Goal: Task Accomplishment & Management: Complete application form

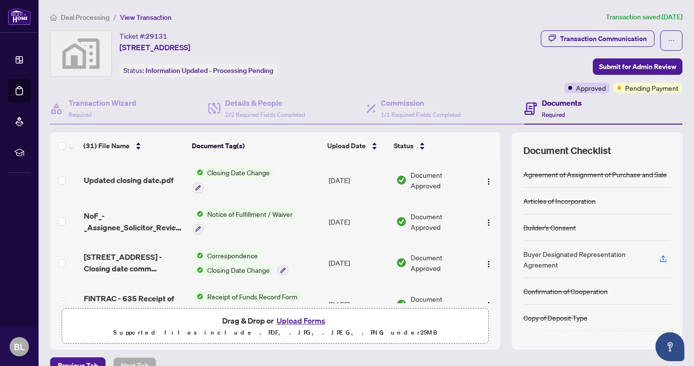
scroll to position [194, 0]
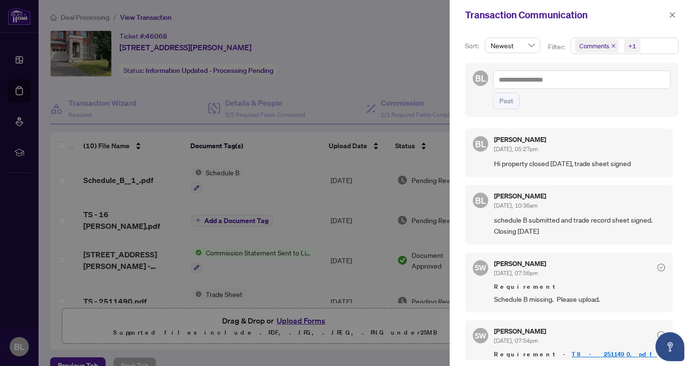
scroll to position [54, 0]
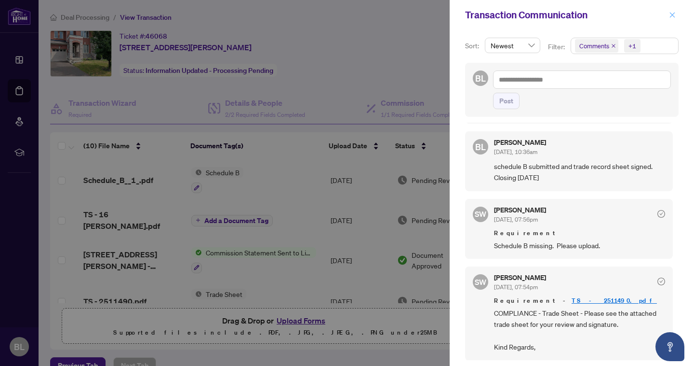
click at [672, 19] on span "button" at bounding box center [672, 14] width 7 height 15
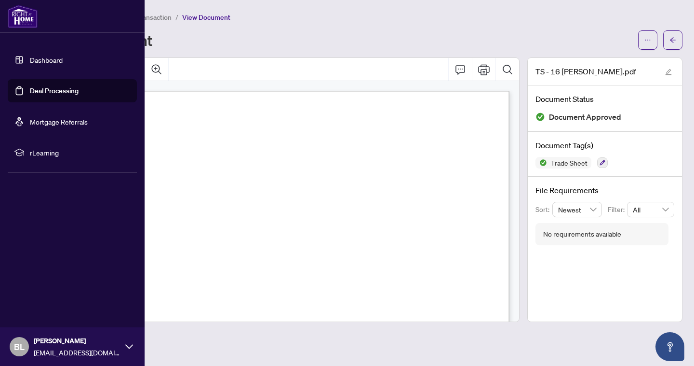
click at [54, 90] on link "Deal Processing" at bounding box center [54, 90] width 49 height 9
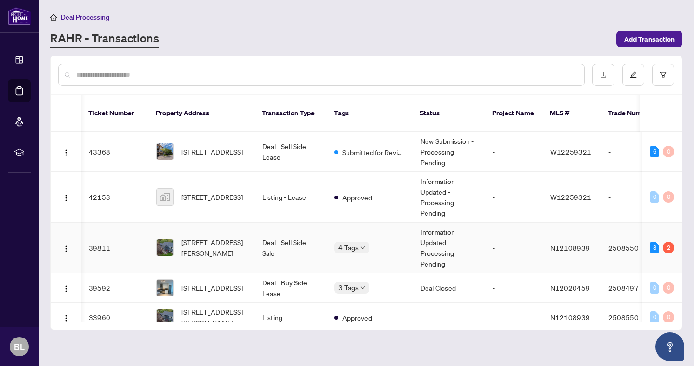
scroll to position [110, 1]
click at [177, 241] on div "[STREET_ADDRESS][PERSON_NAME]" at bounding box center [201, 247] width 91 height 21
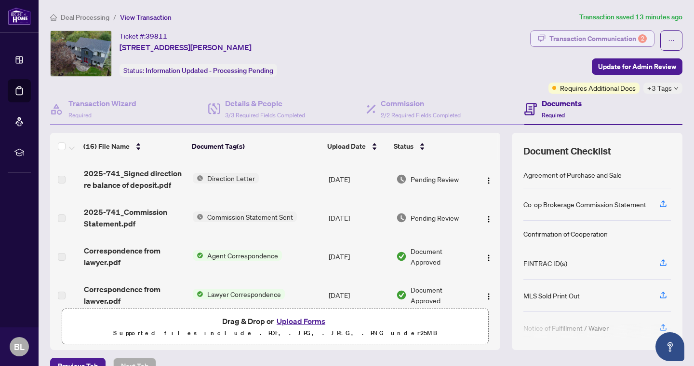
click at [622, 41] on div "Transaction Communication 2" at bounding box center [598, 38] width 97 height 15
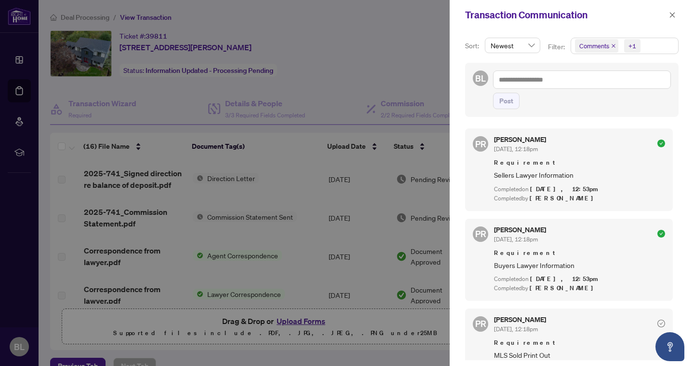
click at [420, 69] on div at bounding box center [347, 183] width 694 height 366
click at [671, 15] on icon "close" at bounding box center [672, 15] width 7 height 7
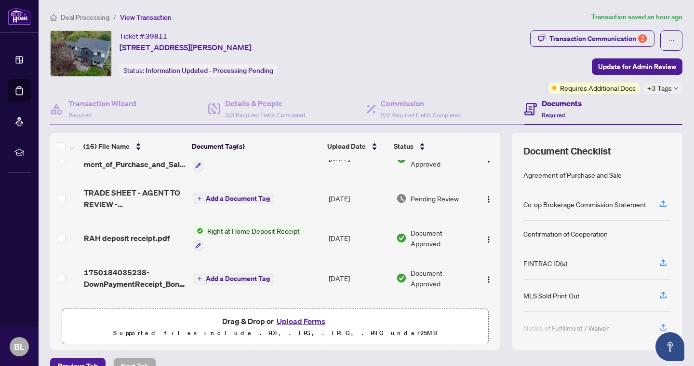
scroll to position [344, 0]
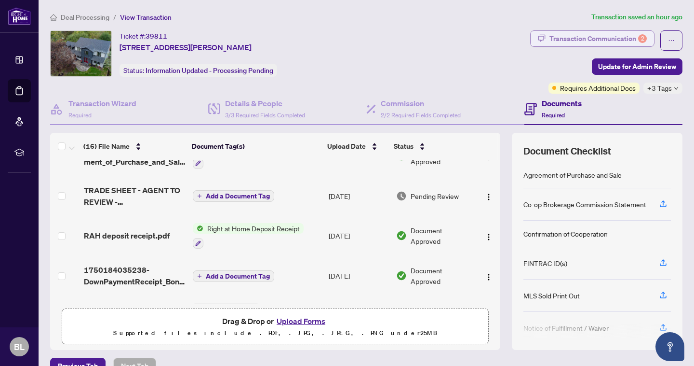
click at [627, 39] on div "Transaction Communication 2" at bounding box center [598, 38] width 97 height 15
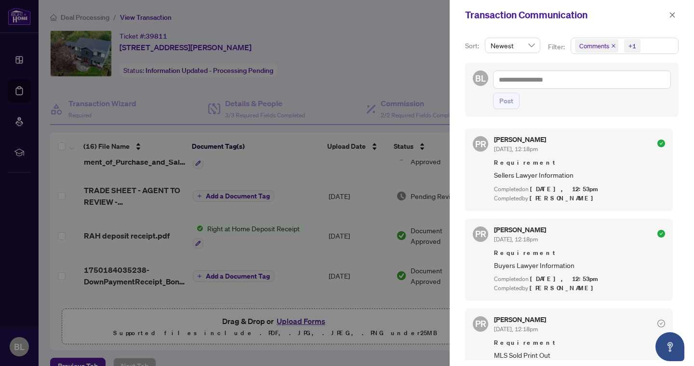
click at [635, 44] on div "+1" at bounding box center [633, 46] width 8 height 10
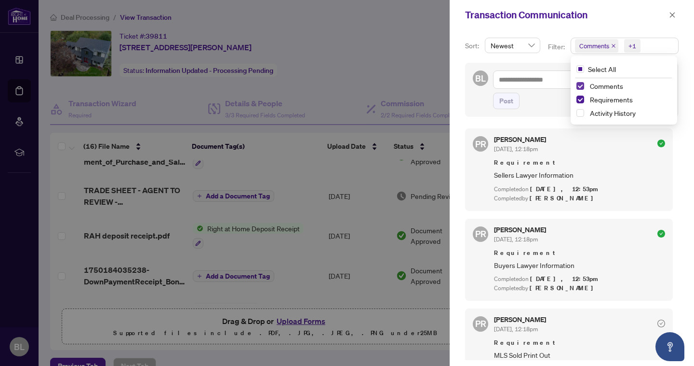
click at [578, 85] on span "Select Comments" at bounding box center [581, 86] width 8 height 8
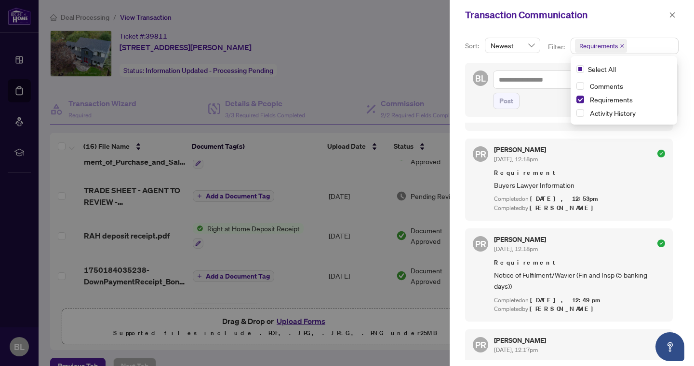
scroll to position [228, 0]
click at [580, 114] on span "Select Activity History" at bounding box center [581, 113] width 8 height 8
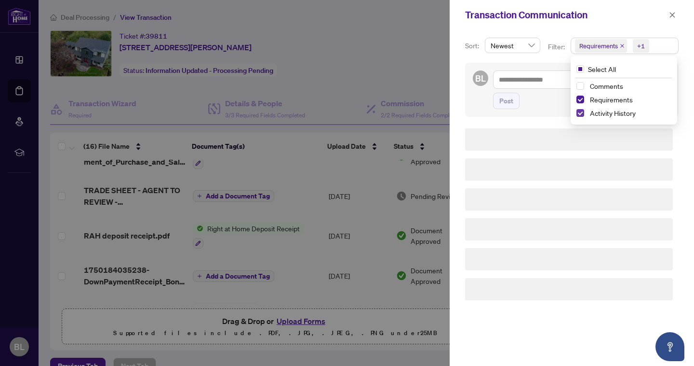
scroll to position [0, 0]
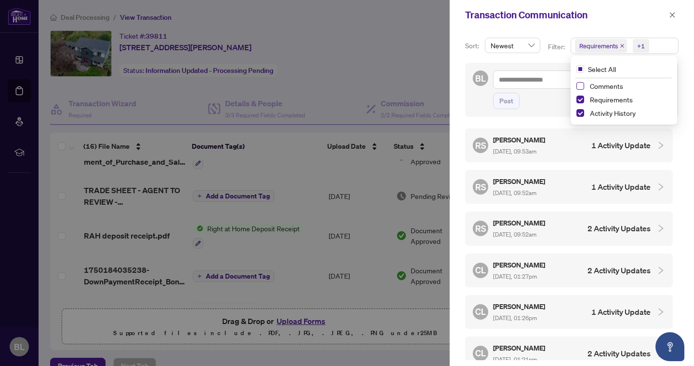
click at [578, 85] on span "Select Comments" at bounding box center [581, 86] width 8 height 8
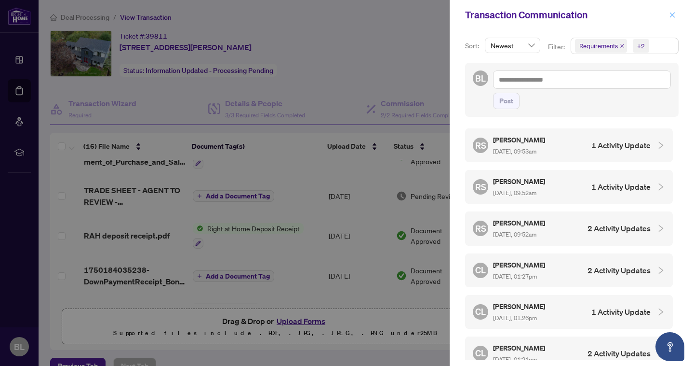
click at [672, 15] on icon "close" at bounding box center [672, 15] width 7 height 7
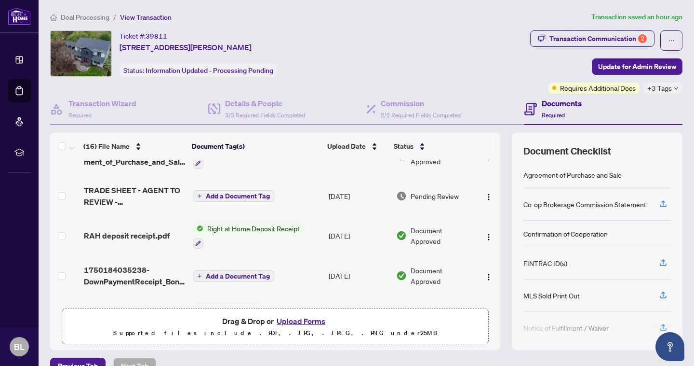
click at [676, 88] on icon "down" at bounding box center [677, 88] width 4 height 3
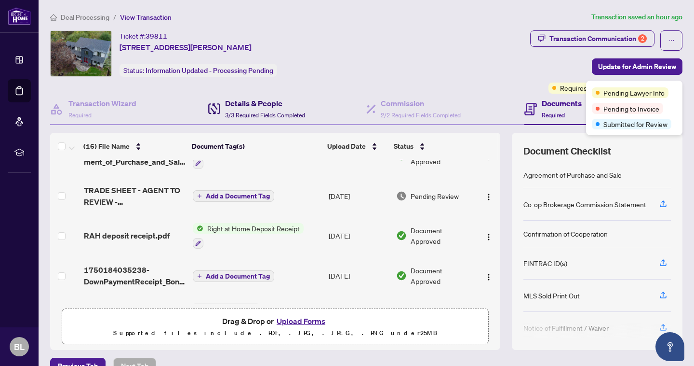
click at [258, 109] on div "Details & People 3/3 Required Fields Completed" at bounding box center [265, 108] width 80 height 23
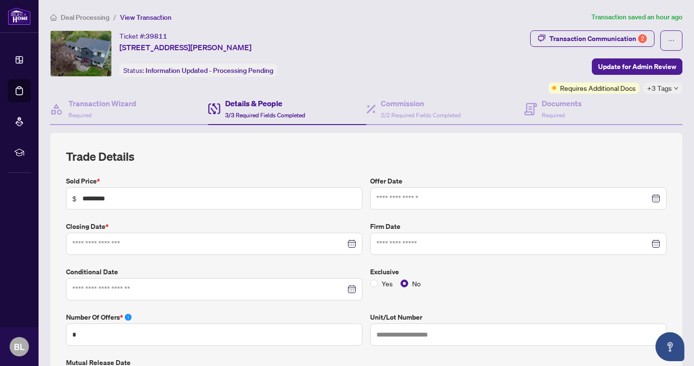
type input "**********"
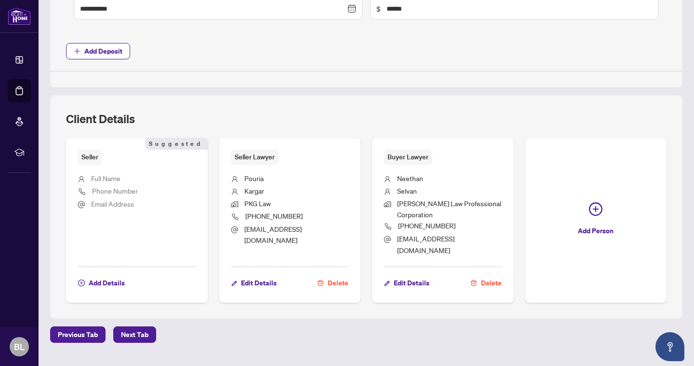
scroll to position [532, 0]
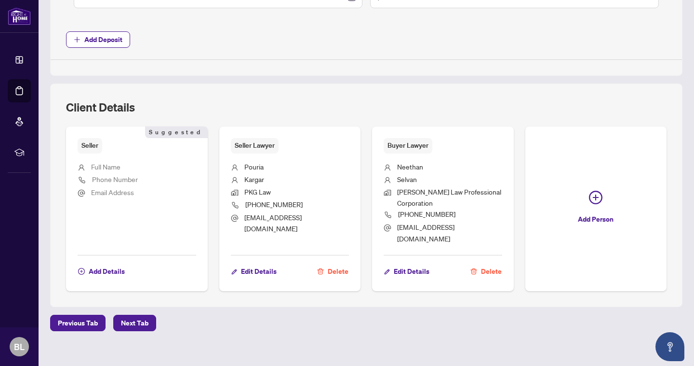
click at [161, 203] on ul "Full Name Phone Number Email Address" at bounding box center [137, 200] width 119 height 95
click at [102, 263] on span "Add Details" at bounding box center [107, 270] width 36 height 15
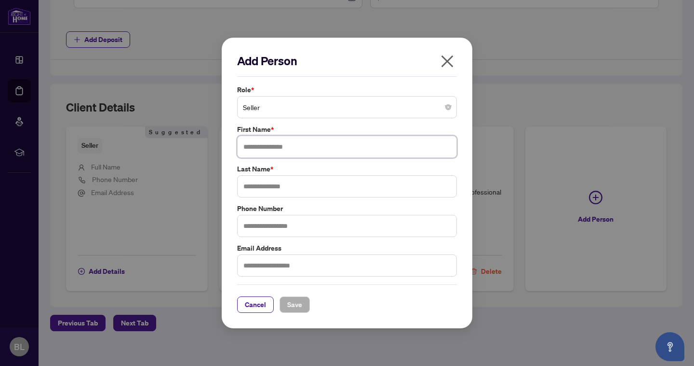
click at [278, 147] on input "text" at bounding box center [347, 147] width 220 height 22
type input "*****"
type input "*********"
click at [290, 305] on span "Save" at bounding box center [294, 304] width 15 height 15
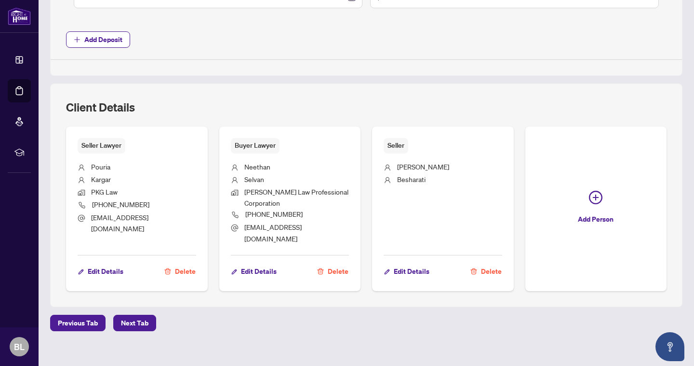
click at [481, 263] on button "Delete" at bounding box center [486, 271] width 32 height 16
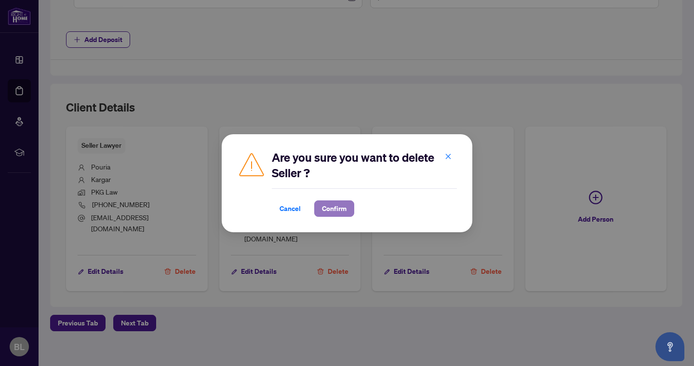
click at [325, 205] on span "Confirm" at bounding box center [334, 208] width 25 height 15
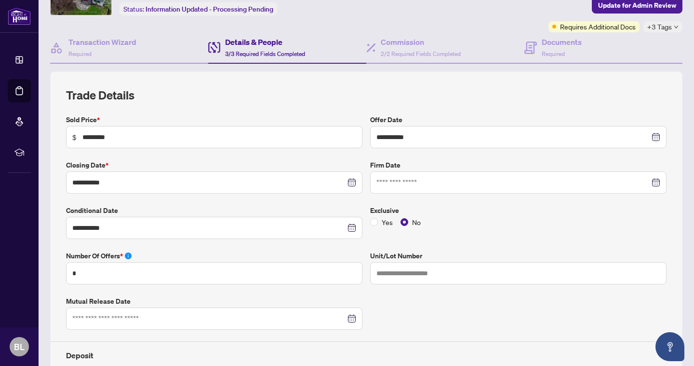
scroll to position [0, 0]
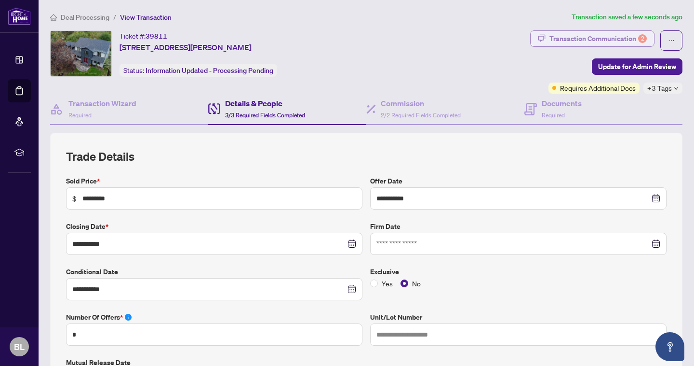
click at [598, 42] on div "Transaction Communication 2" at bounding box center [598, 38] width 97 height 15
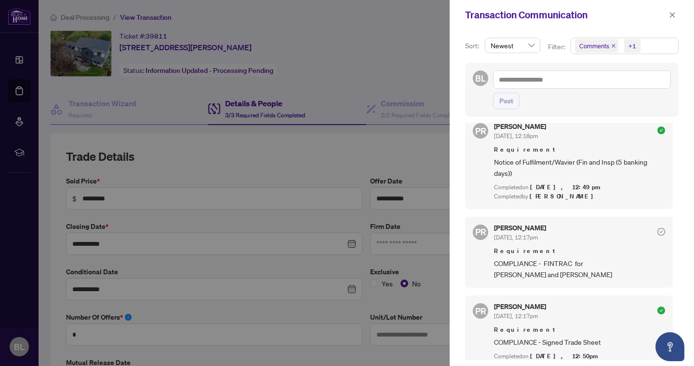
scroll to position [261, 0]
click at [343, 159] on div at bounding box center [347, 183] width 694 height 366
click at [674, 18] on icon "close" at bounding box center [672, 15] width 7 height 7
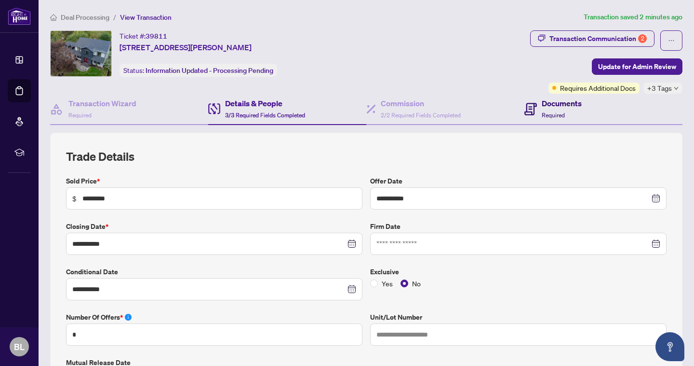
click at [543, 113] on span "Required" at bounding box center [553, 114] width 23 height 7
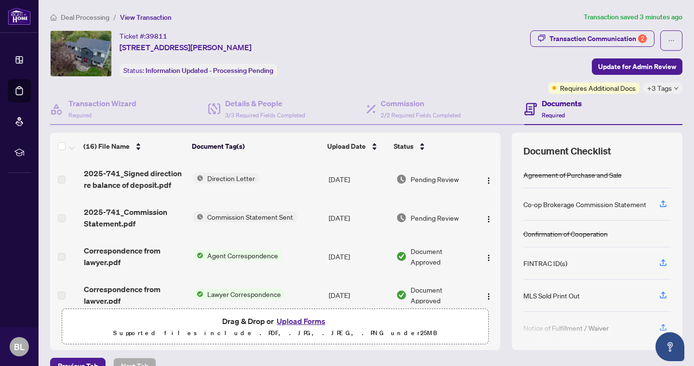
scroll to position [3, 0]
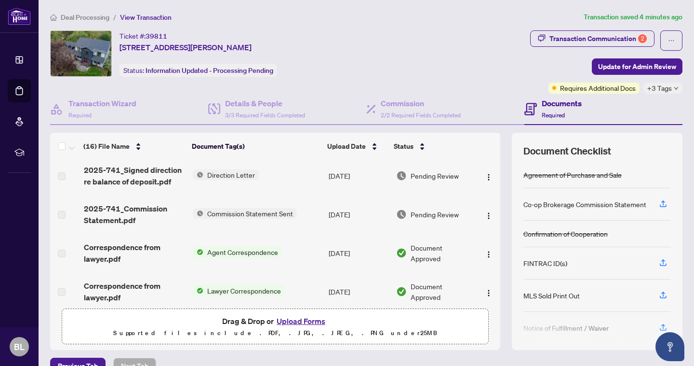
click at [300, 319] on button "Upload Forms" at bounding box center [301, 320] width 54 height 13
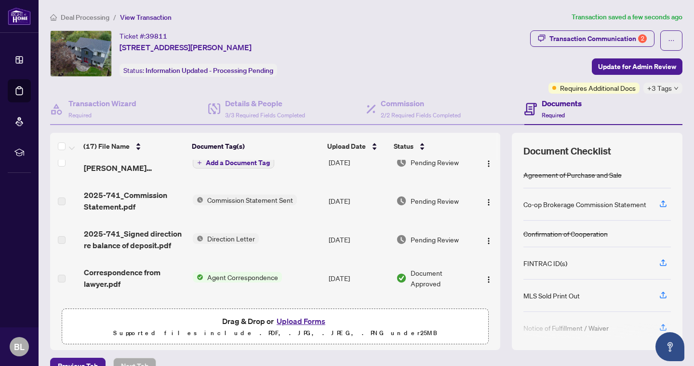
scroll to position [0, 0]
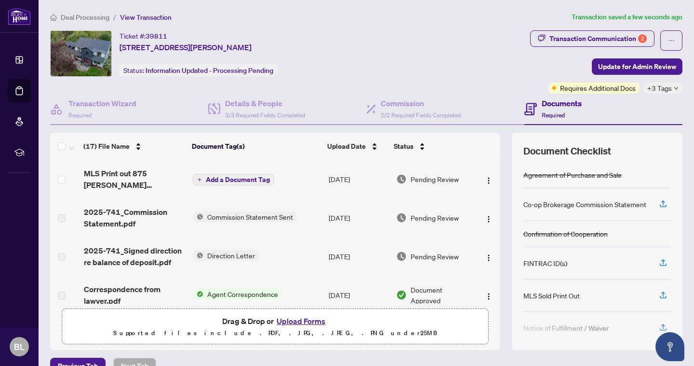
click at [235, 180] on span "Add a Document Tag" at bounding box center [238, 179] width 64 height 7
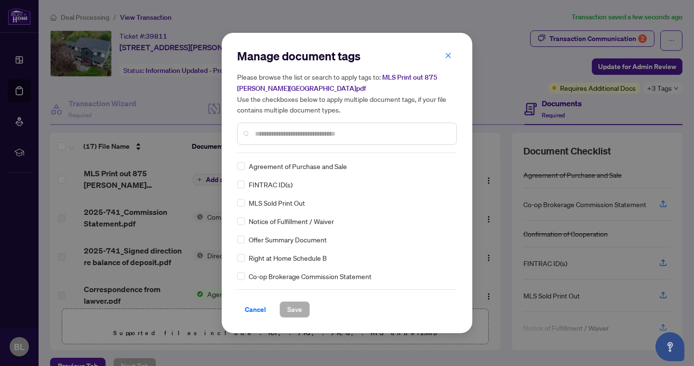
click at [262, 134] on input "text" at bounding box center [352, 133] width 194 height 11
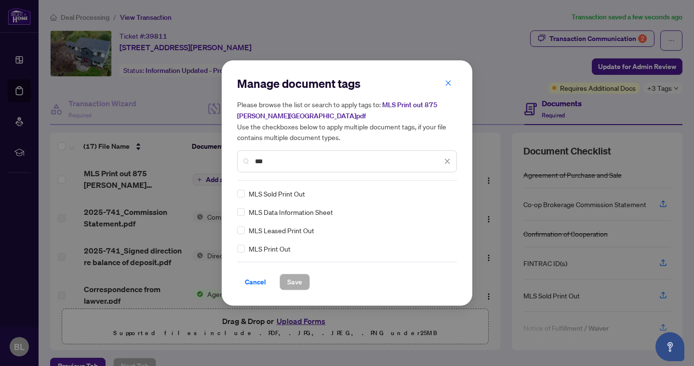
type input "***"
click at [297, 281] on span "Save" at bounding box center [294, 281] width 15 height 15
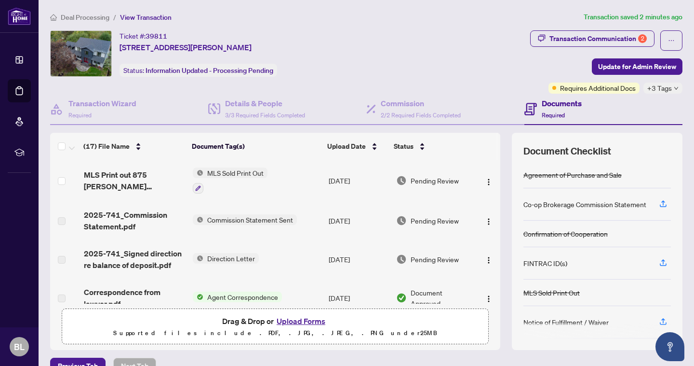
click at [307, 321] on button "Upload Forms" at bounding box center [301, 320] width 54 height 13
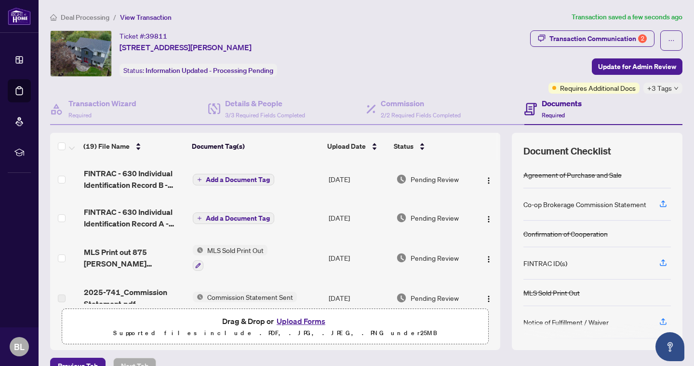
click at [225, 177] on span "Add a Document Tag" at bounding box center [238, 179] width 64 height 7
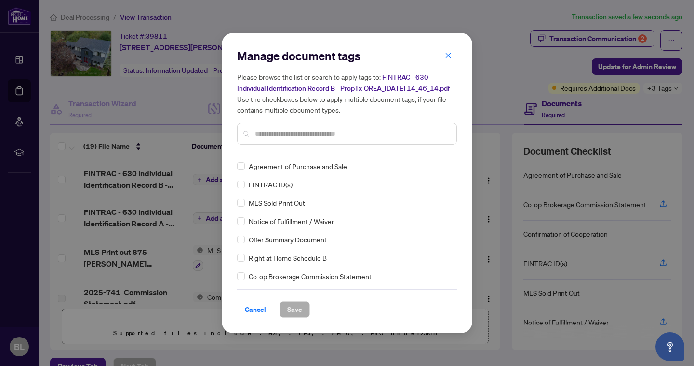
click at [289, 137] on input "text" at bounding box center [352, 133] width 194 height 11
type input "***"
click at [295, 313] on span "Save" at bounding box center [294, 308] width 15 height 15
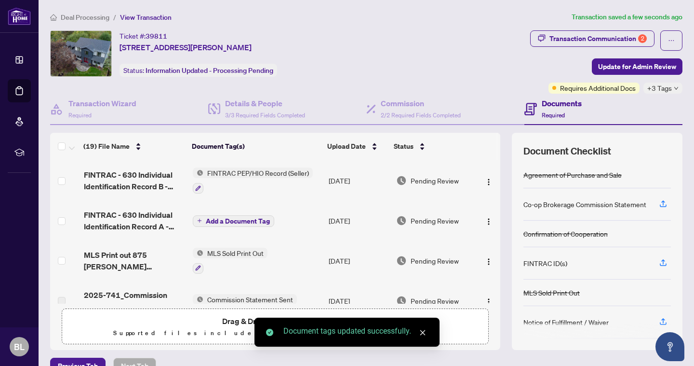
click at [222, 217] on span "Add a Document Tag" at bounding box center [238, 220] width 64 height 7
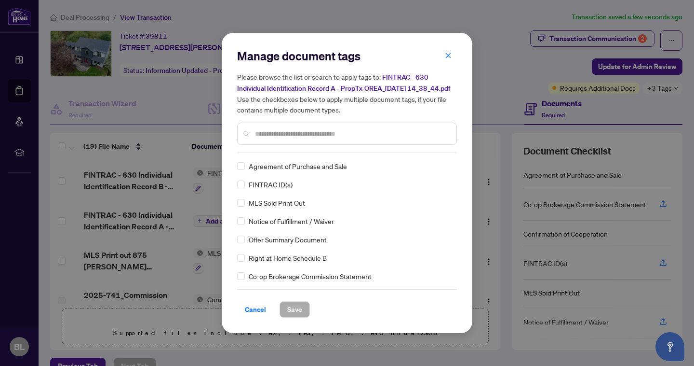
click at [275, 136] on input "text" at bounding box center [352, 133] width 194 height 11
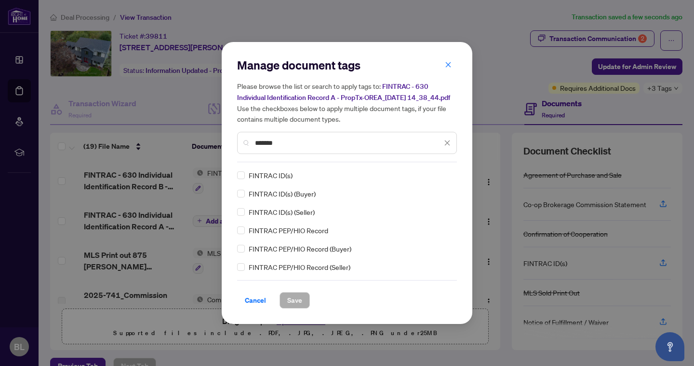
type input "*******"
click at [292, 306] on span "Save" at bounding box center [294, 299] width 15 height 15
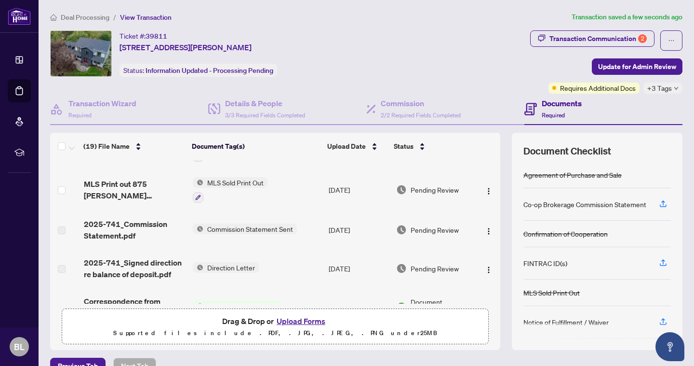
scroll to position [73, 0]
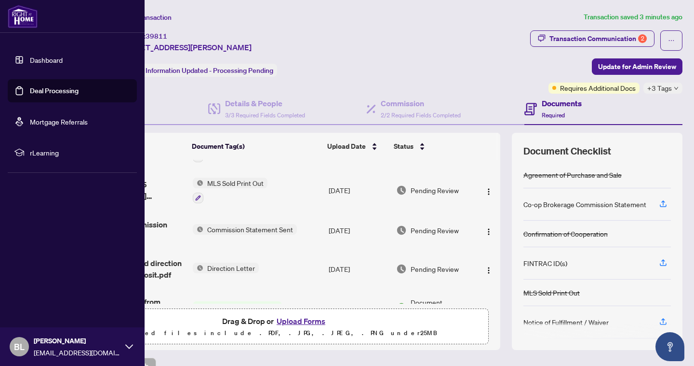
click at [61, 93] on link "Deal Processing" at bounding box center [54, 90] width 49 height 9
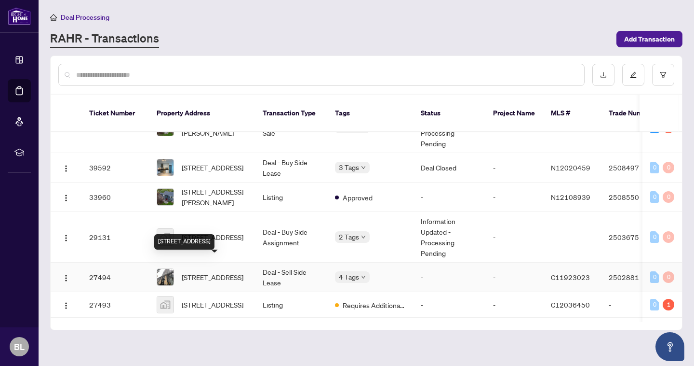
scroll to position [231, 0]
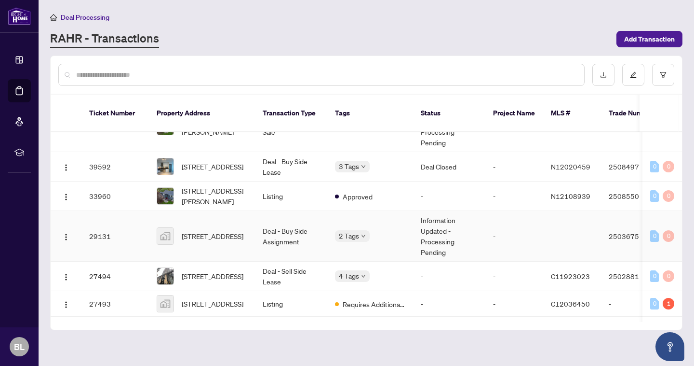
click at [243, 246] on td "[STREET_ADDRESS]" at bounding box center [202, 236] width 106 height 51
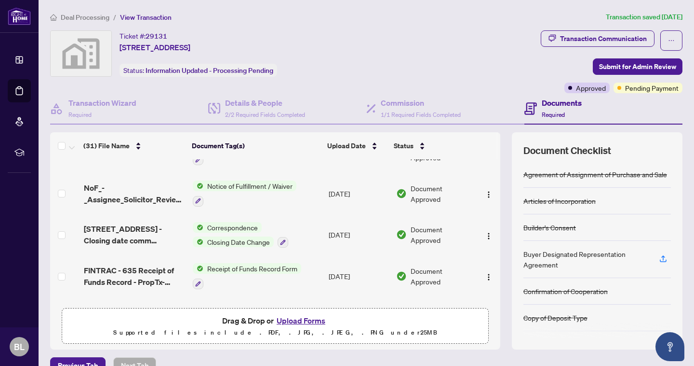
scroll to position [29, 0]
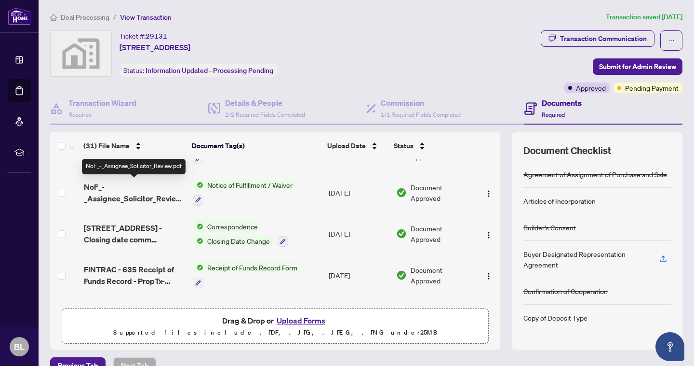
click at [127, 200] on span "NoF_-_Assignee_Solicitor_Review.pdf" at bounding box center [134, 192] width 101 height 23
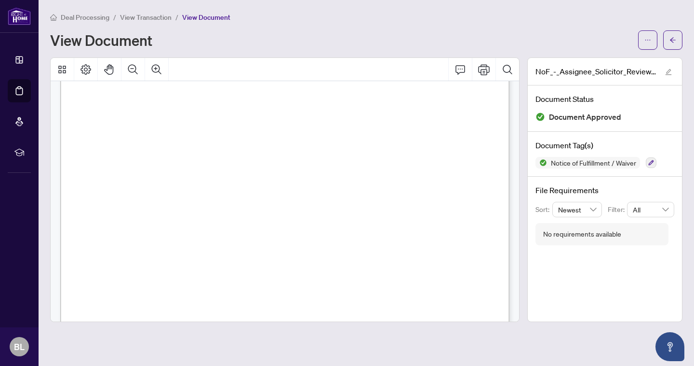
scroll to position [247, 0]
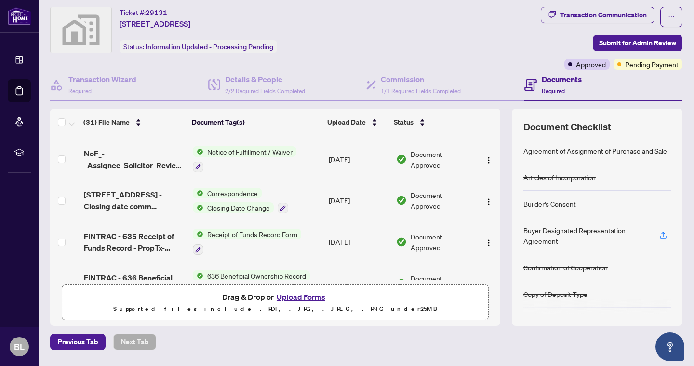
scroll to position [46, 0]
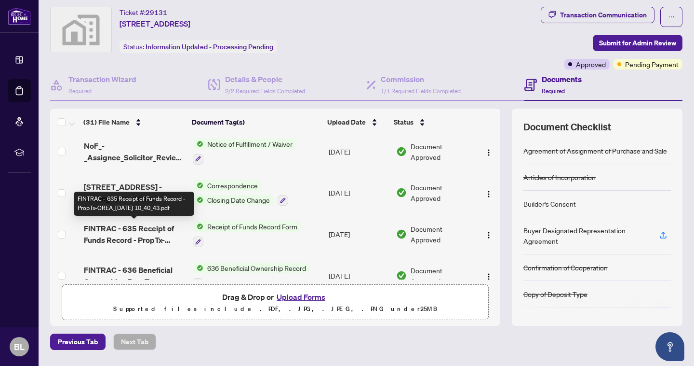
click at [116, 236] on span "FINTRAC - 635 Receipt of Funds Record - PropTx-OREA_[DATE] 10_40_43.pdf" at bounding box center [134, 233] width 101 height 23
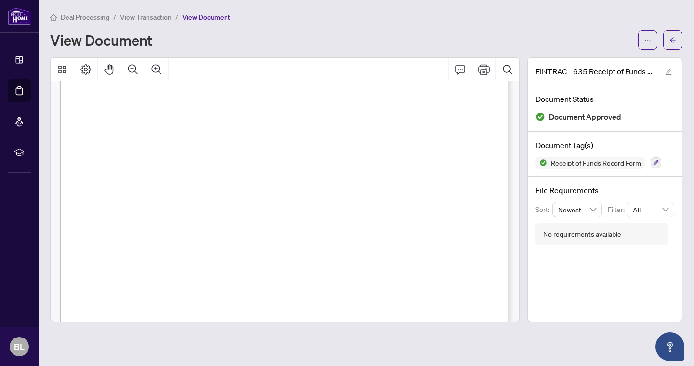
scroll to position [179, 0]
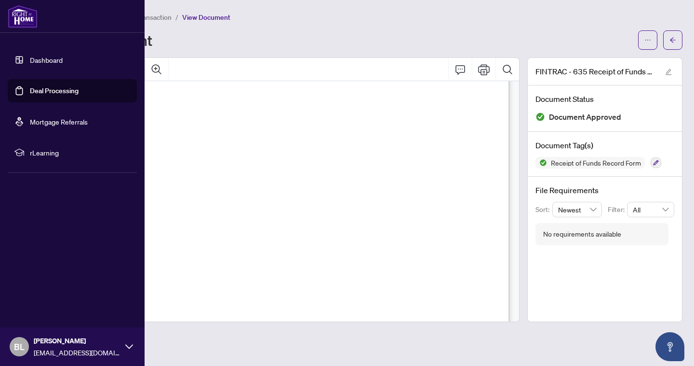
click at [52, 64] on link "Dashboard" at bounding box center [46, 59] width 33 height 9
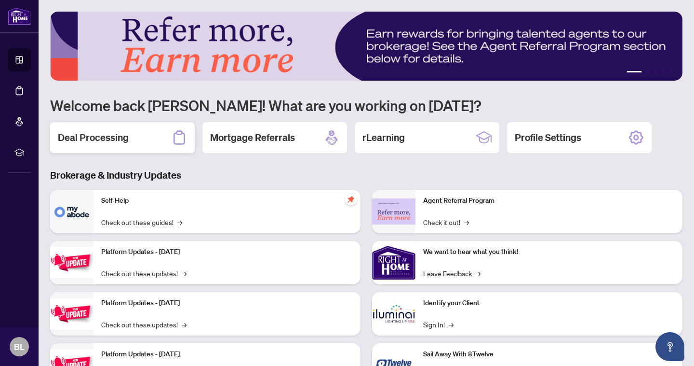
click at [120, 144] on h2 "Deal Processing" at bounding box center [93, 138] width 71 height 14
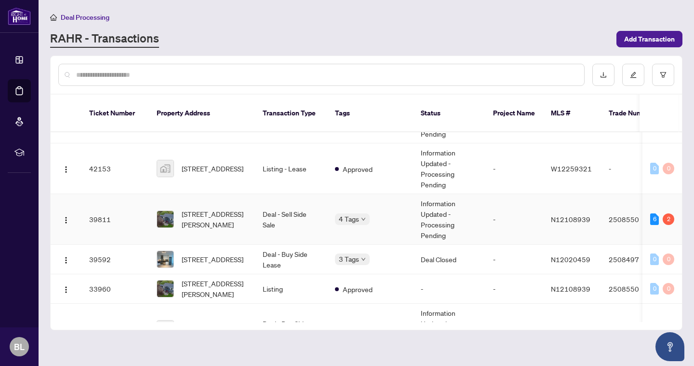
scroll to position [138, 0]
click at [218, 212] on span "[STREET_ADDRESS][PERSON_NAME]" at bounding box center [215, 219] width 66 height 21
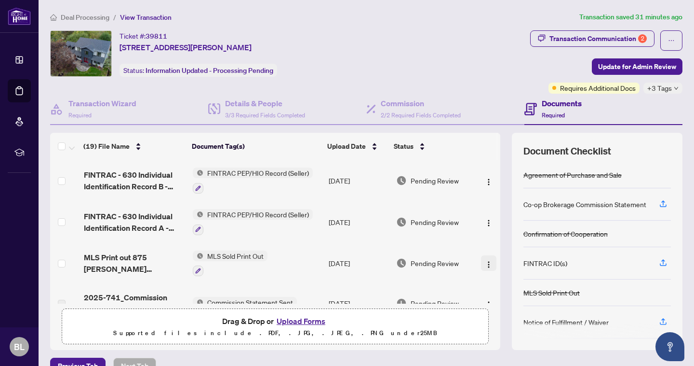
click at [487, 261] on img "button" at bounding box center [489, 264] width 8 height 8
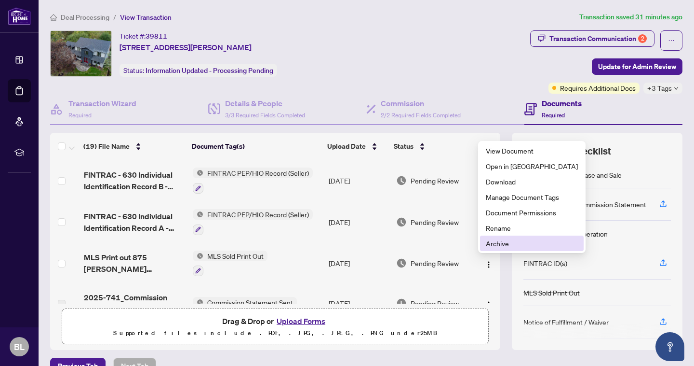
click at [491, 244] on span "Archive" at bounding box center [532, 243] width 92 height 11
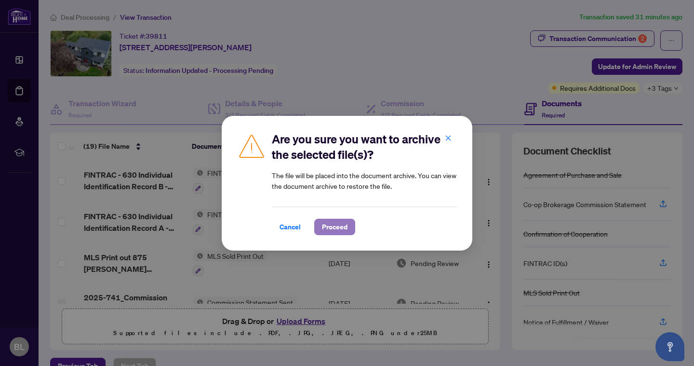
click at [332, 230] on span "Proceed" at bounding box center [335, 226] width 26 height 15
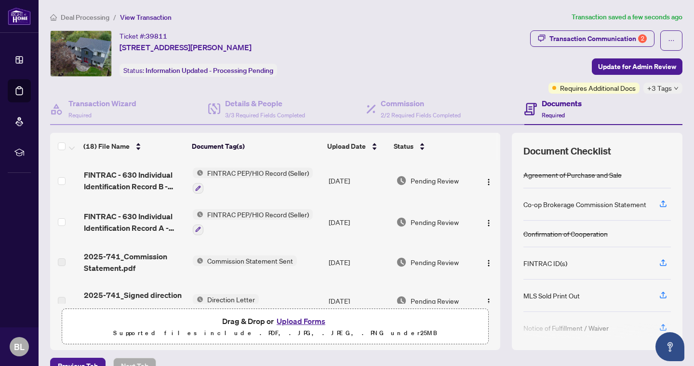
click at [311, 319] on button "Upload Forms" at bounding box center [301, 320] width 54 height 13
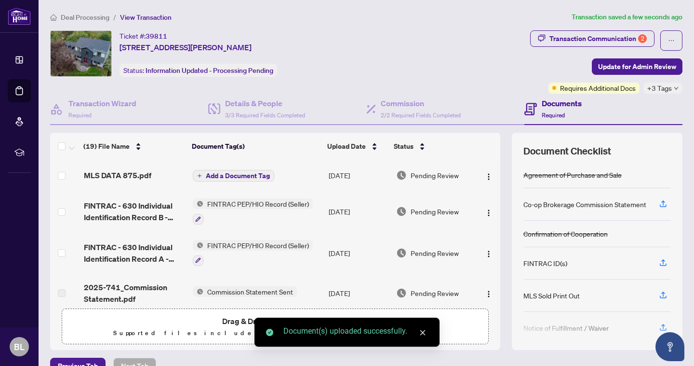
click at [229, 172] on span "Add a Document Tag" at bounding box center [238, 175] width 64 height 7
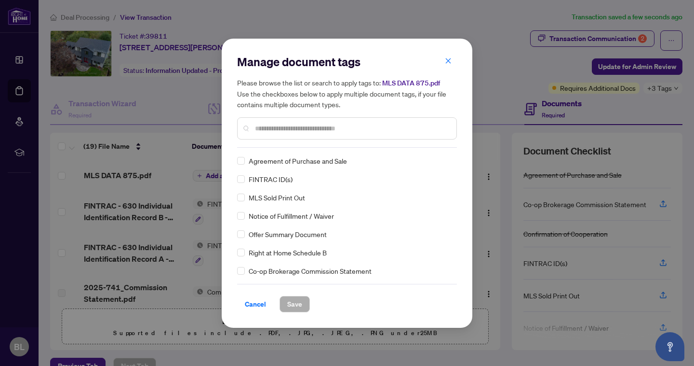
click at [309, 145] on div "Manage document tags Please browse the list or search to apply tags to: MLS DAT…" at bounding box center [347, 101] width 220 height 94
click at [292, 305] on span "Save" at bounding box center [294, 303] width 15 height 15
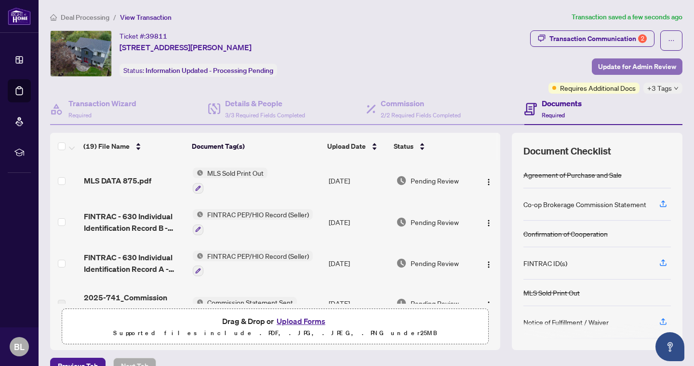
click at [627, 64] on span "Update for Admin Review" at bounding box center [637, 66] width 78 height 15
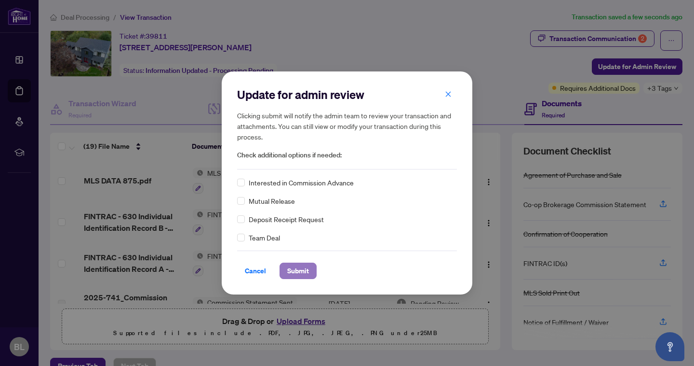
click at [301, 271] on span "Submit" at bounding box center [298, 270] width 22 height 15
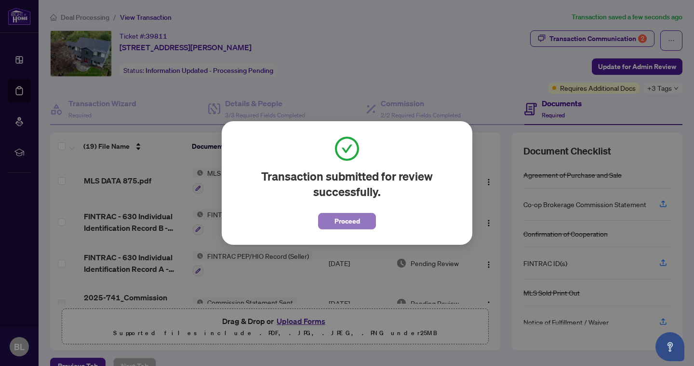
click at [356, 225] on span "Proceed" at bounding box center [348, 220] width 26 height 15
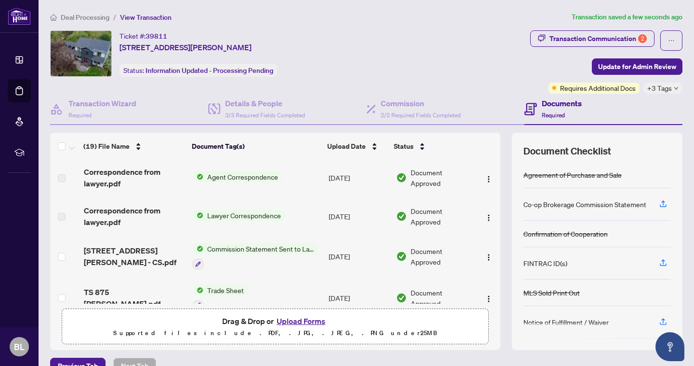
scroll to position [120, 0]
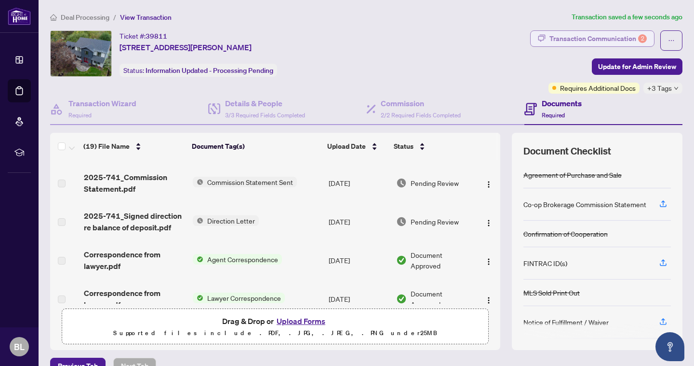
click at [560, 41] on div "Transaction Communication 2" at bounding box center [598, 38] width 97 height 15
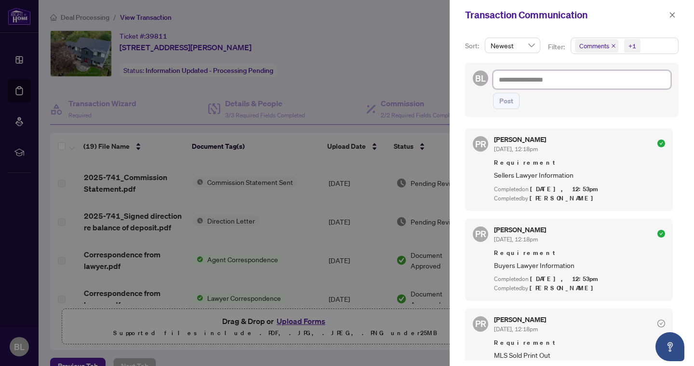
click at [569, 81] on textarea at bounding box center [582, 79] width 178 height 18
type textarea "*"
type textarea "**********"
type textarea "*"
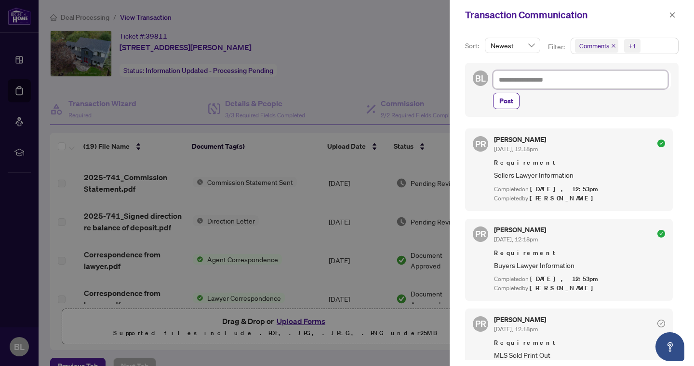
type textarea "*"
type textarea "**"
type textarea "***"
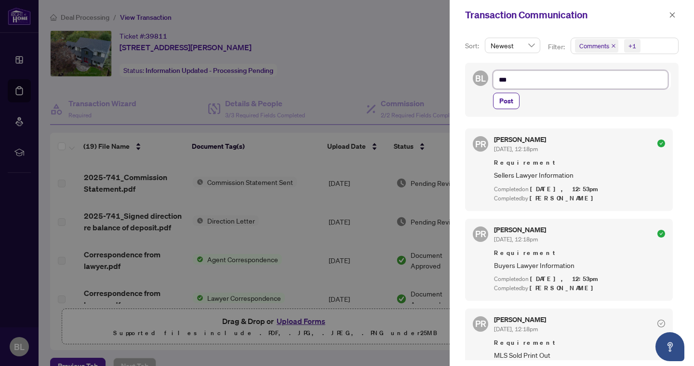
type textarea "****"
type textarea "*****"
type textarea "******"
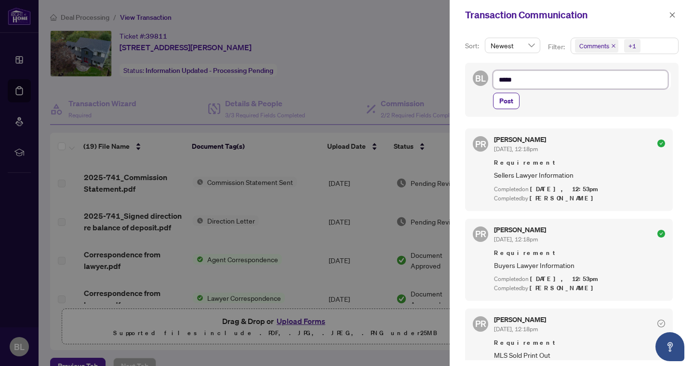
type textarea "******"
type textarea "*******"
type textarea "********"
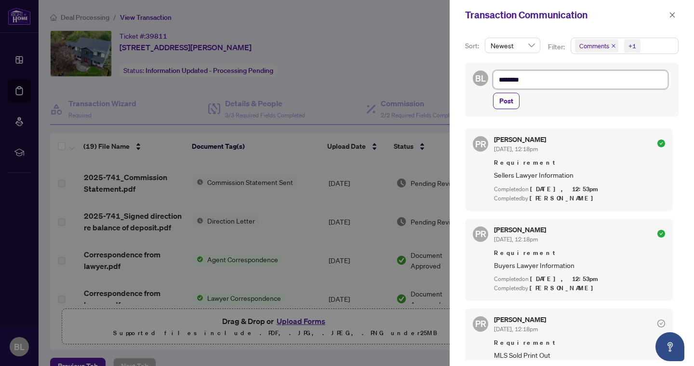
type textarea "*********"
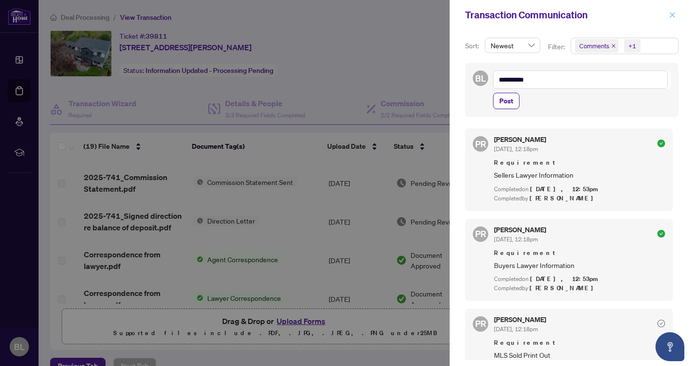
click at [672, 16] on icon "close" at bounding box center [672, 15] width 7 height 7
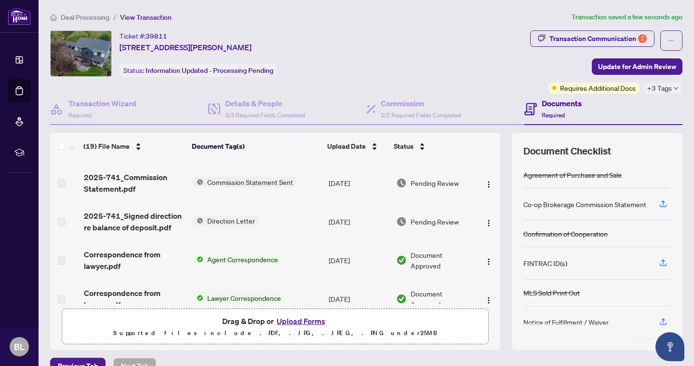
click at [297, 321] on button "Upload Forms" at bounding box center [301, 320] width 54 height 13
click at [309, 318] on button "Upload Forms" at bounding box center [301, 320] width 54 height 13
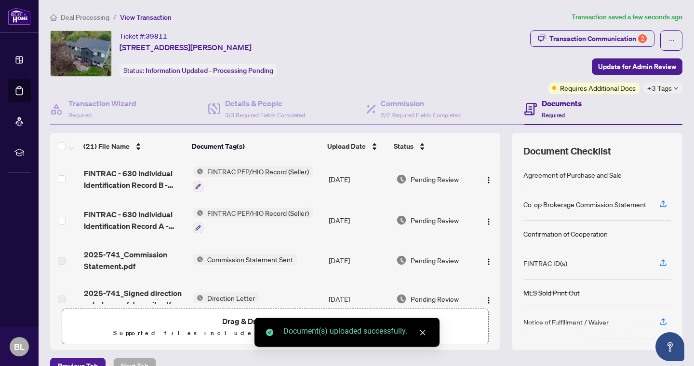
scroll to position [0, 0]
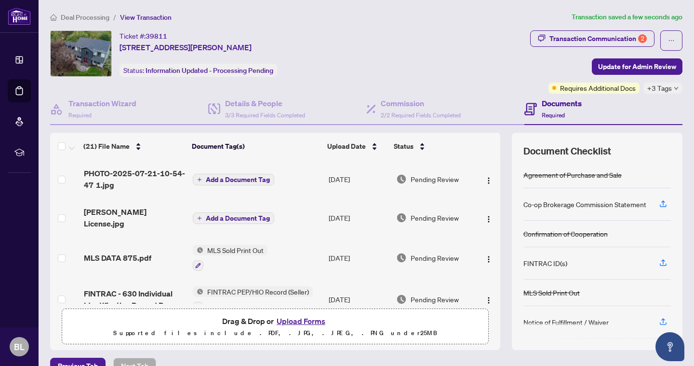
click at [247, 178] on span "Add a Document Tag" at bounding box center [238, 179] width 64 height 7
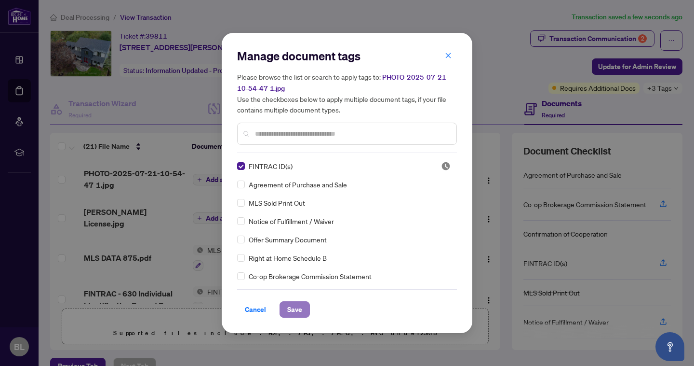
click at [300, 311] on span "Save" at bounding box center [294, 308] width 15 height 15
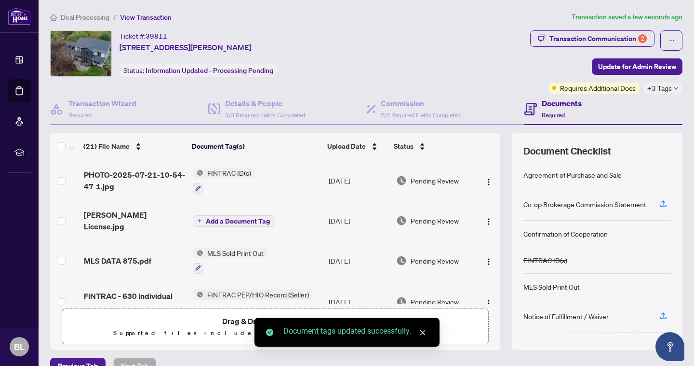
click at [211, 217] on span "Add a Document Tag" at bounding box center [238, 220] width 64 height 7
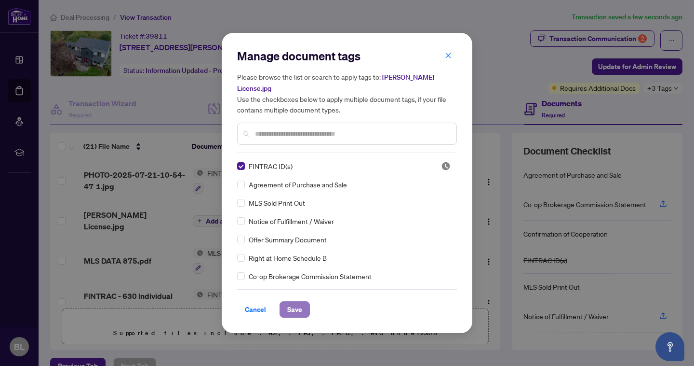
click at [290, 301] on span "Save" at bounding box center [294, 308] width 15 height 15
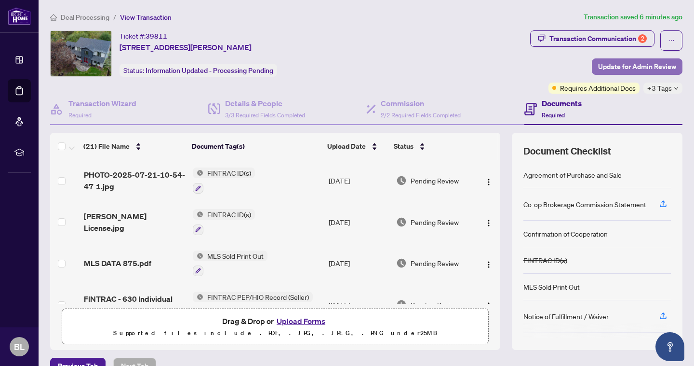
click at [660, 64] on span "Update for Admin Review" at bounding box center [637, 66] width 78 height 15
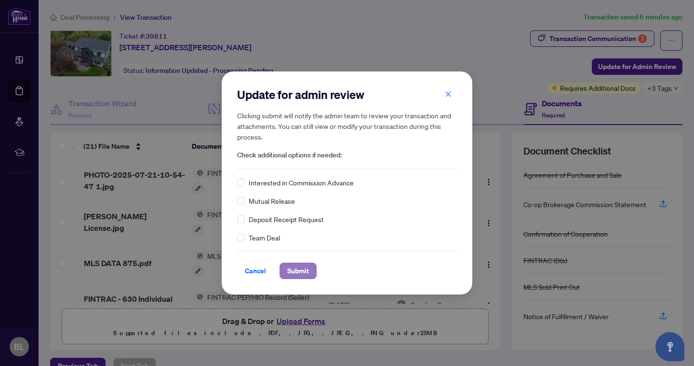
click at [297, 271] on span "Submit" at bounding box center [298, 270] width 22 height 15
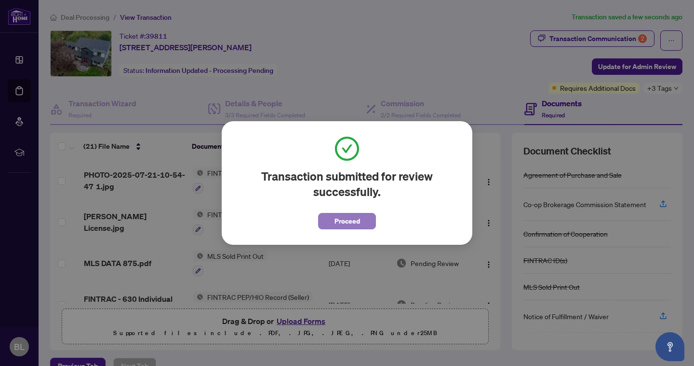
click at [338, 228] on span "Proceed" at bounding box center [348, 220] width 26 height 15
